Goal: Task Accomplishment & Management: Use online tool/utility

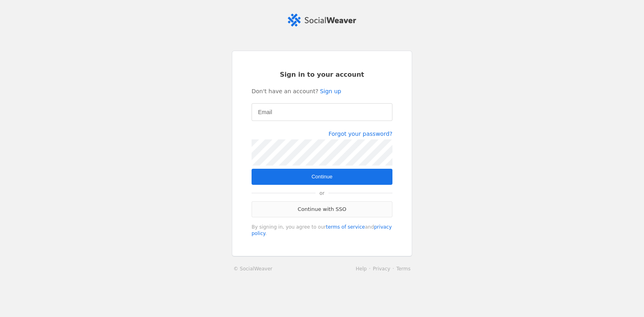
click at [336, 217] on link "Continue with SSO" at bounding box center [321, 210] width 141 height 16
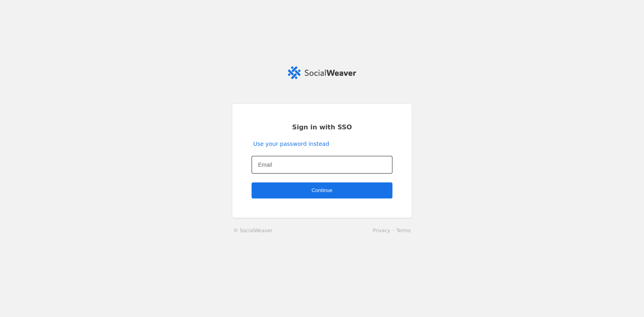
click at [332, 172] on div at bounding box center [322, 165] width 128 height 18
click at [332, 168] on input "Email" at bounding box center [322, 165] width 128 height 10
type input "[EMAIL_ADDRESS][DOMAIN_NAME]"
click at [316, 188] on span "Continue" at bounding box center [321, 191] width 21 height 8
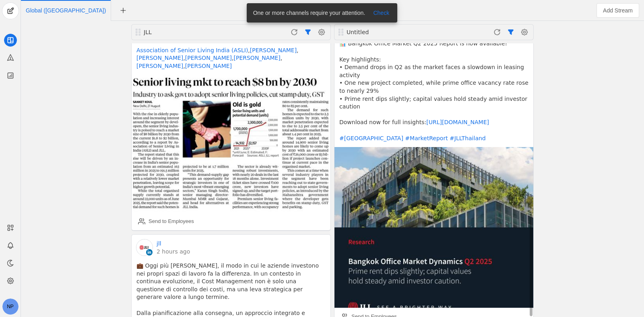
scroll to position [442, 0]
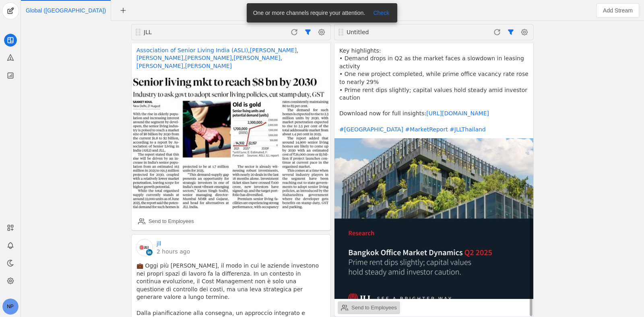
click at [361, 304] on div "Send to Employees" at bounding box center [373, 308] width 45 height 8
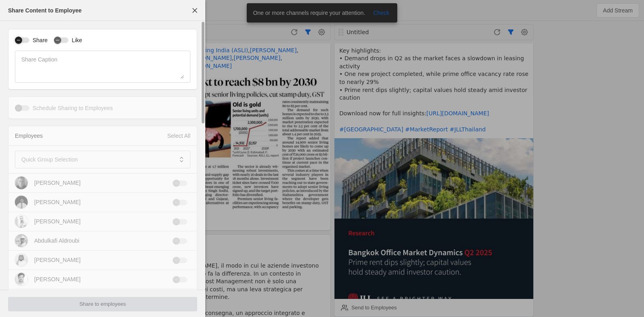
click at [25, 39] on div "button" at bounding box center [22, 40] width 14 height 6
click at [30, 108] on label "Schedule Sharing to Employees" at bounding box center [70, 108] width 83 height 8
click at [29, 108] on button "Schedule Sharing to Employees" at bounding box center [22, 108] width 14 height 6
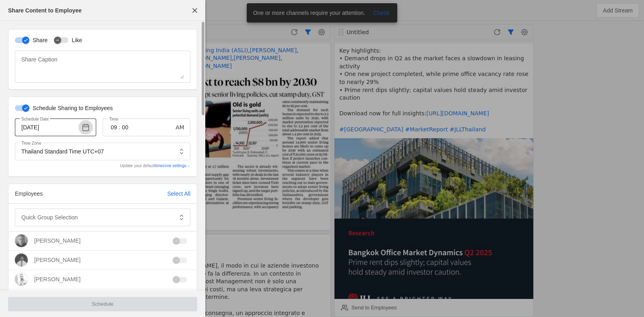
click at [90, 128] on span "button" at bounding box center [85, 127] width 14 height 14
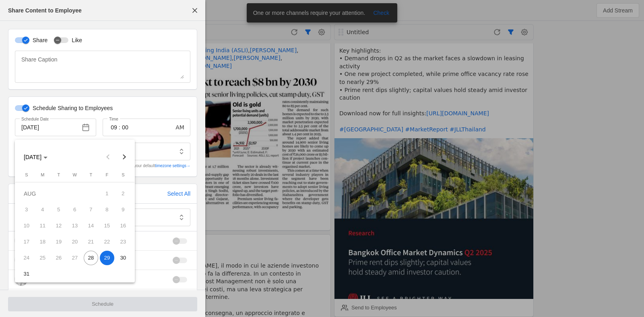
click at [93, 256] on span "28" at bounding box center [91, 258] width 14 height 14
type input "[DATE]"
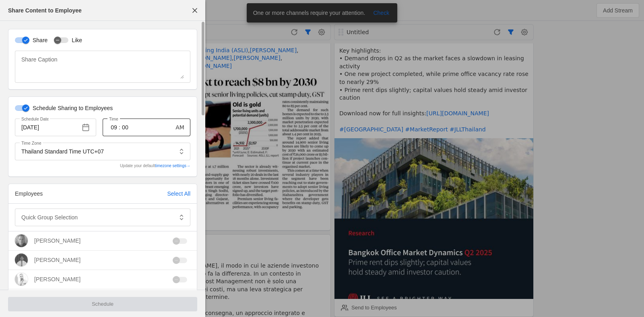
click at [126, 125] on input "00" at bounding box center [125, 128] width 10 height 10
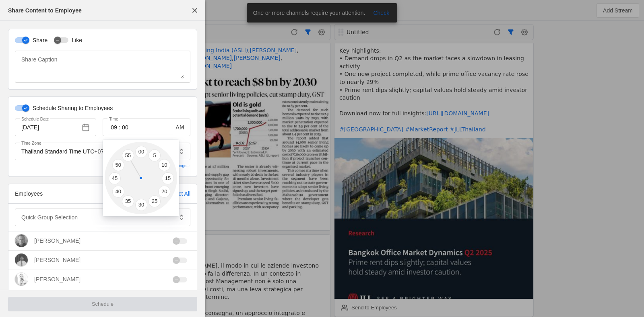
click at [26, 107] on div at bounding box center [322, 158] width 644 height 317
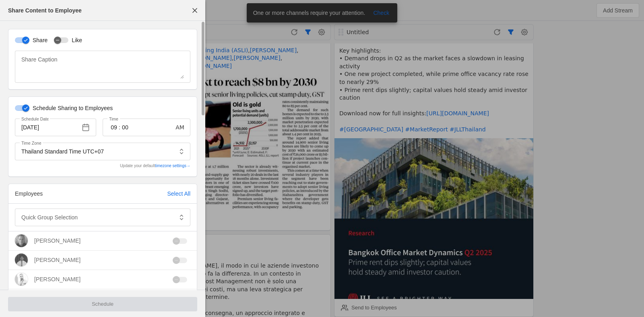
click at [26, 109] on icon "button" at bounding box center [25, 108] width 5 height 5
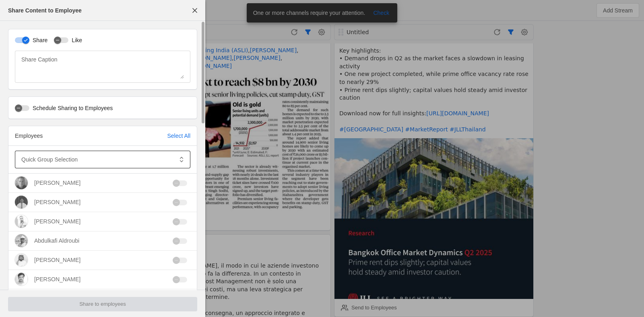
click at [70, 157] on mat-label "Quick Group Selection" at bounding box center [49, 160] width 56 height 10
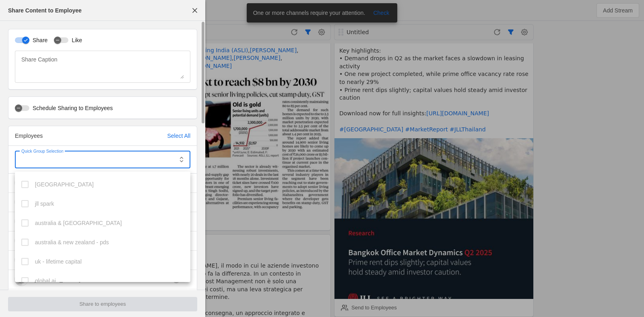
scroll to position [568, 0]
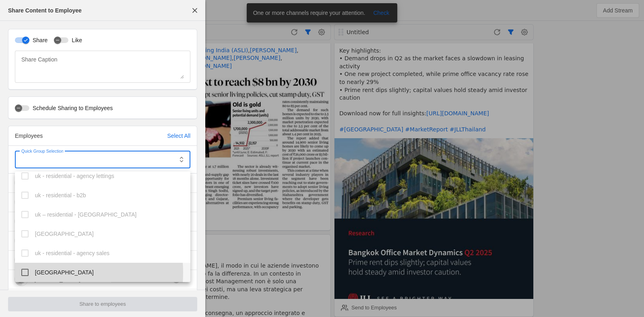
click at [45, 273] on span "[GEOGRAPHIC_DATA]" at bounding box center [64, 273] width 59 height 8
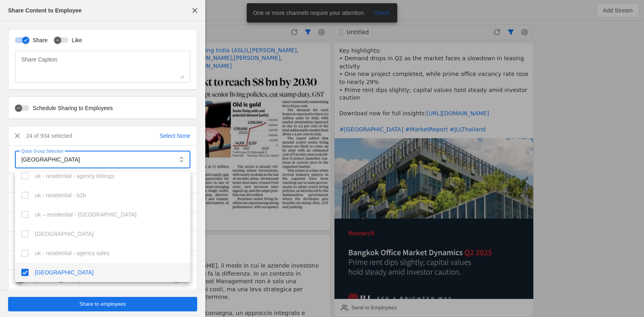
click at [93, 302] on div at bounding box center [322, 158] width 644 height 317
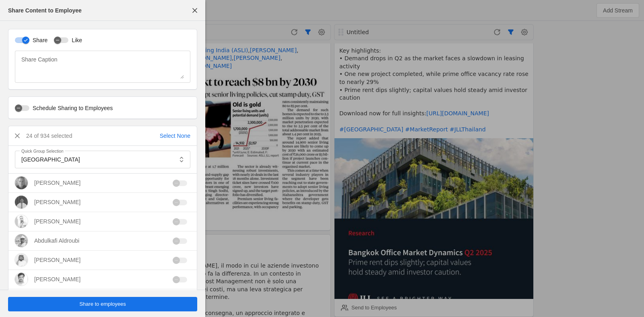
click at [134, 303] on span "undefined" at bounding box center [102, 304] width 189 height 14
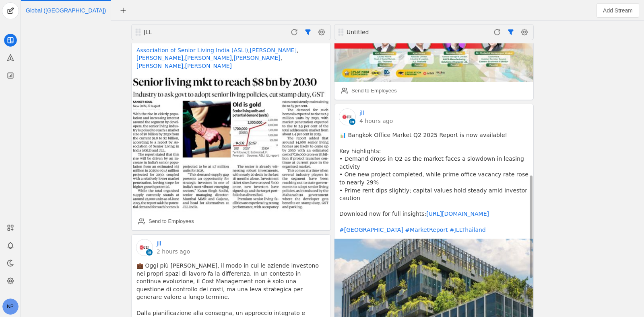
scroll to position [191, 0]
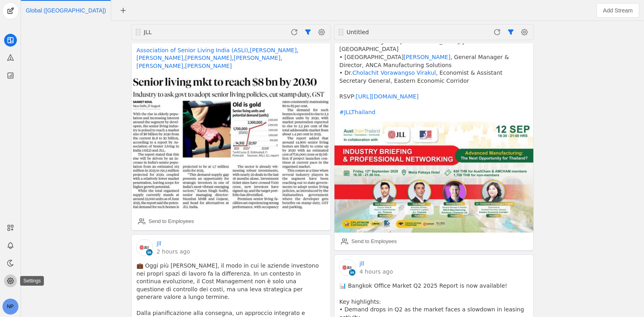
click at [10, 283] on icon at bounding box center [10, 281] width 8 height 8
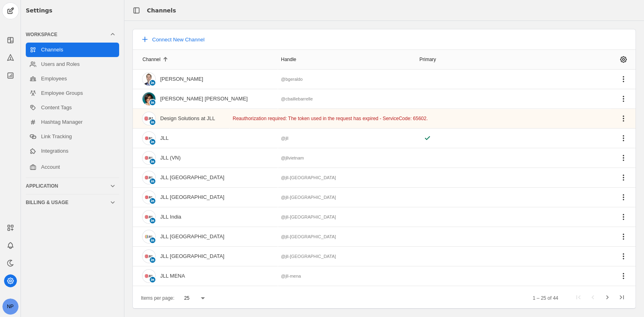
click at [56, 259] on div "Settings Workspace Channels Users and Roles Employees Employee Groups Content T…" at bounding box center [72, 158] width 103 height 317
click at [4, 226] on app-icon at bounding box center [10, 228] width 13 height 13
click at [5, 76] on app-icon at bounding box center [10, 75] width 13 height 13
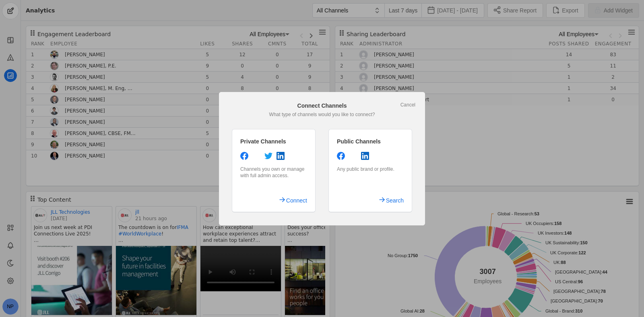
click at [463, 162] on div at bounding box center [322, 158] width 644 height 317
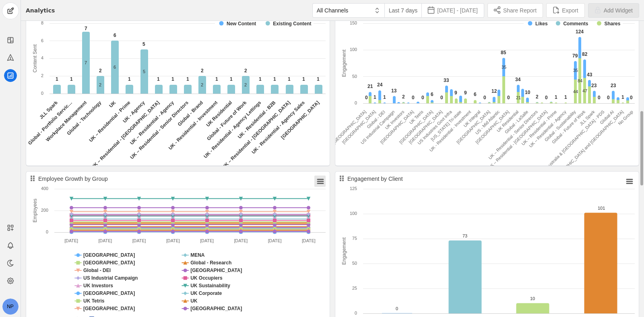
scroll to position [402, 0]
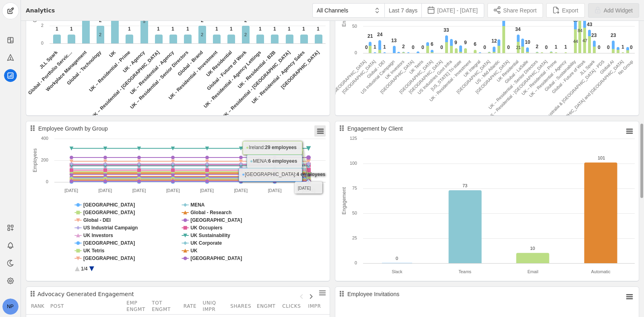
click at [317, 133] on icon "Employee Growth by Group" at bounding box center [320, 132] width 6 height 4
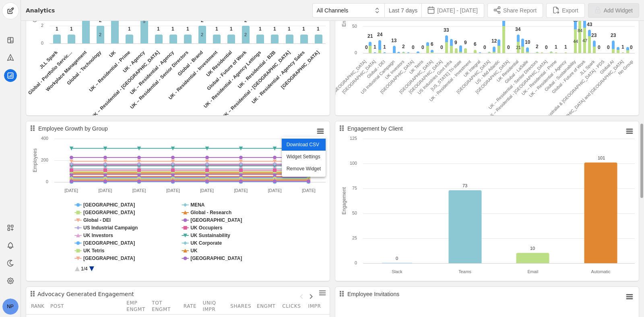
click at [307, 148] on li "Download CSV" at bounding box center [304, 145] width 44 height 12
